Goal: Task Accomplishment & Management: Manage account settings

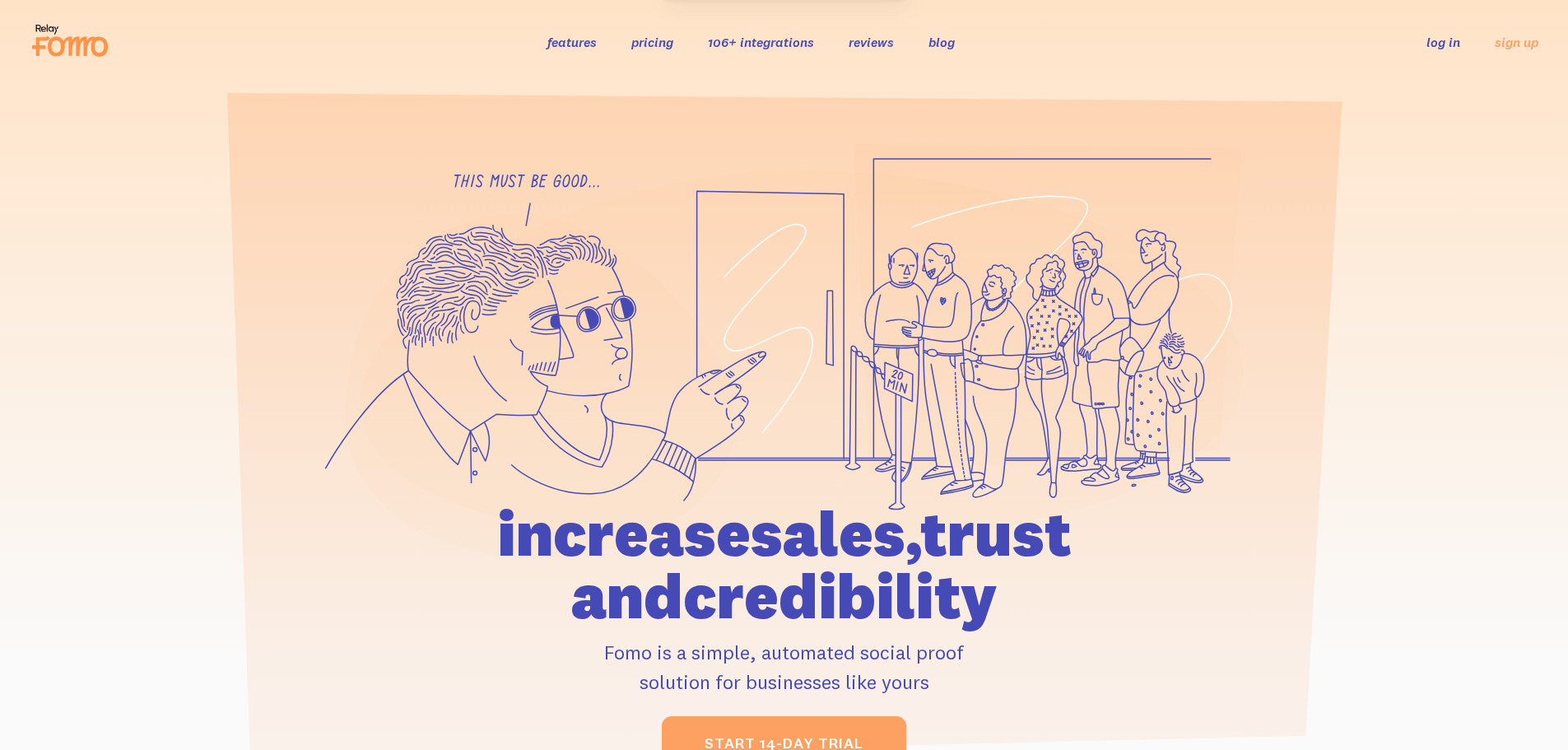
click at [1428, 45] on link "log in" at bounding box center [1443, 42] width 34 height 17
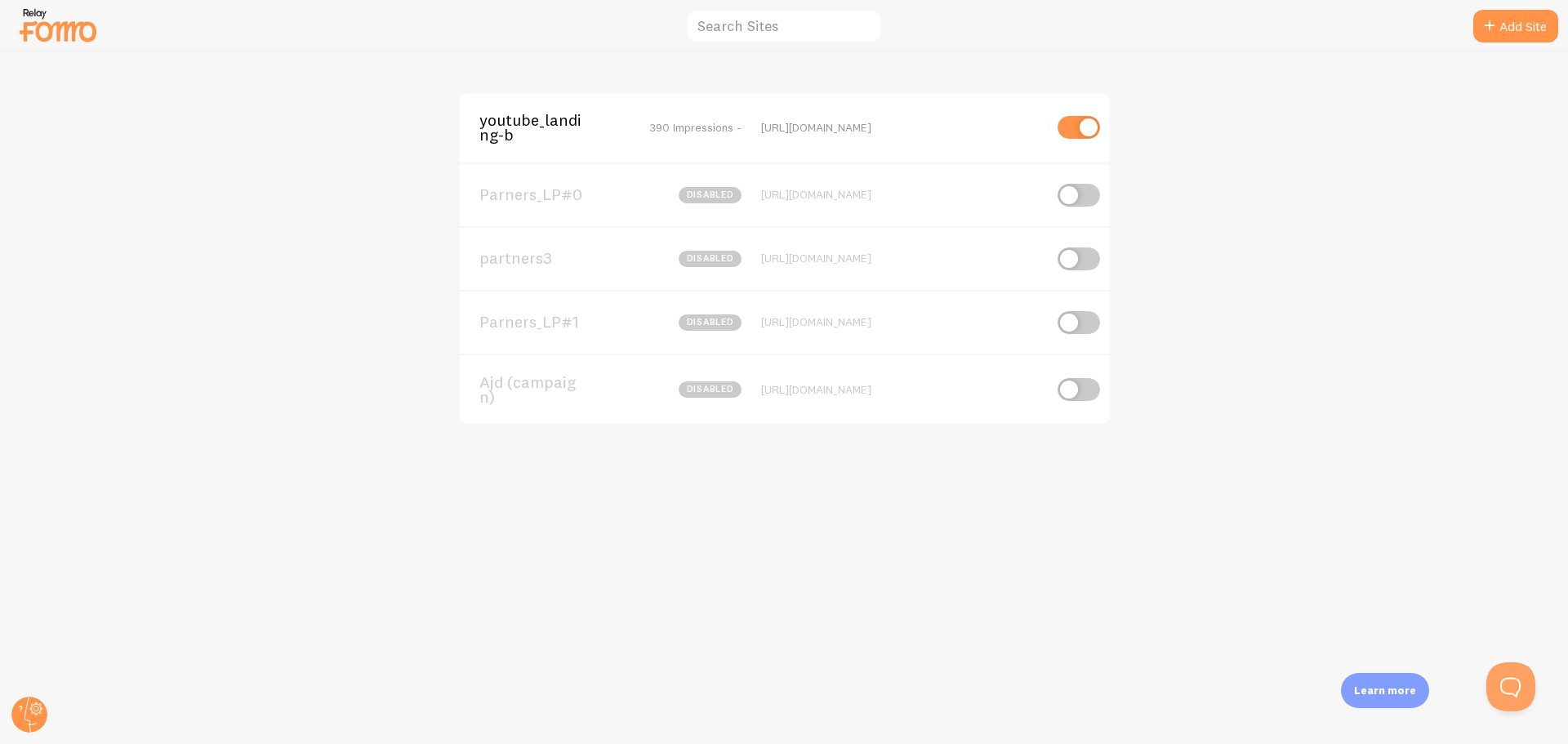
click at [559, 113] on span "youtube_landing-b" at bounding box center [545, 128] width 131 height 30
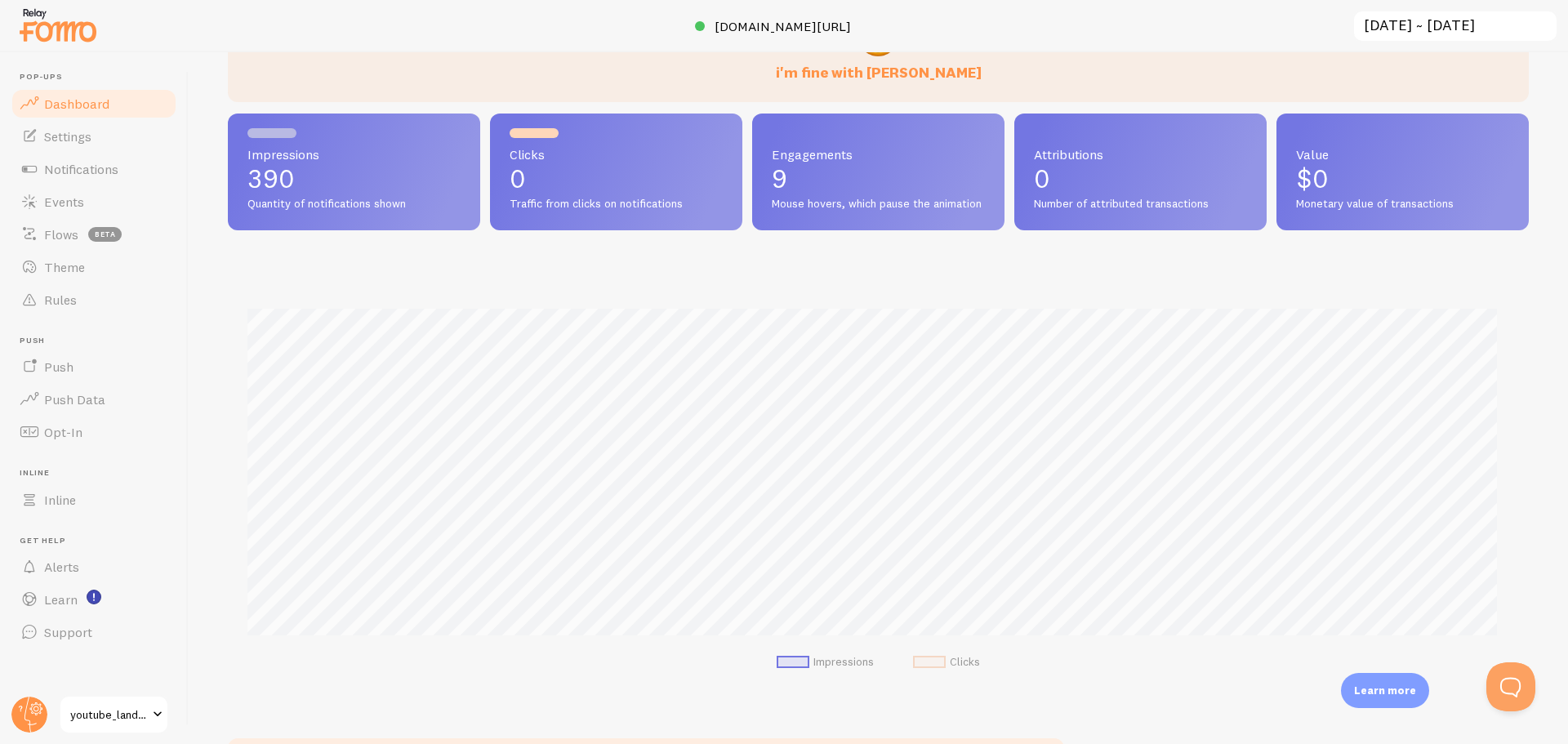
scroll to position [318, 0]
